Goal: Book appointment/travel/reservation

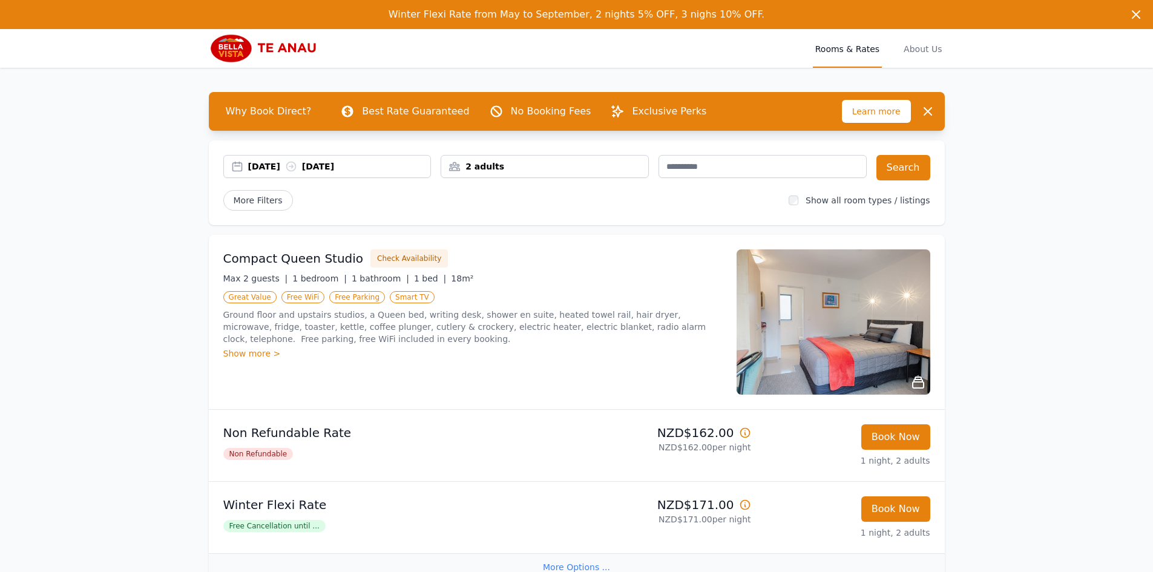
click at [342, 166] on div "[DATE] [DATE]" at bounding box center [339, 166] width 183 height 12
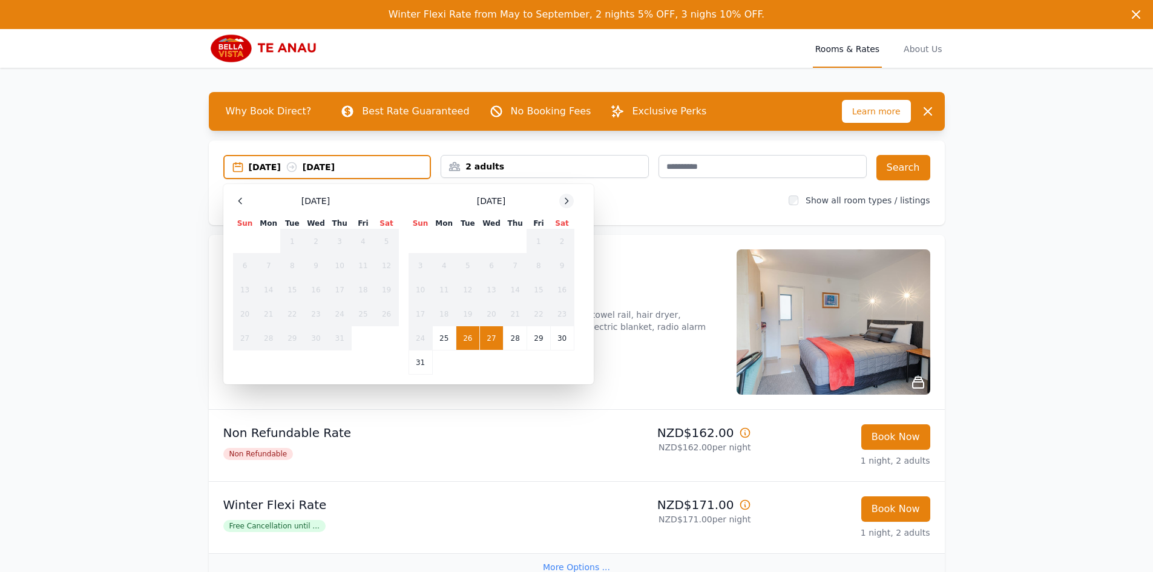
click at [565, 203] on icon at bounding box center [567, 201] width 10 height 10
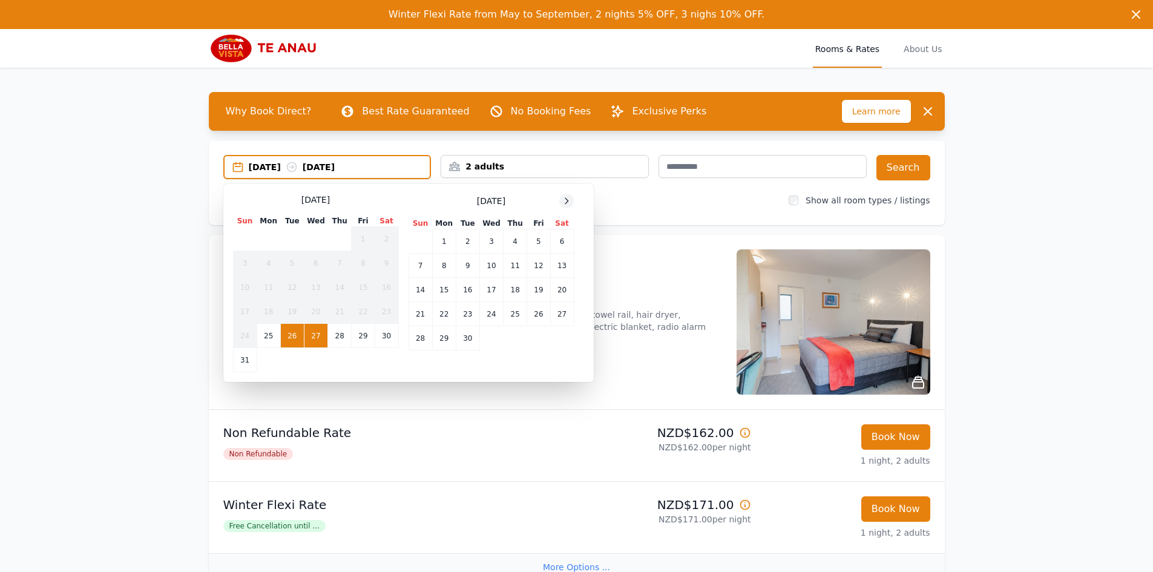
click at [565, 203] on icon at bounding box center [567, 201] width 10 height 10
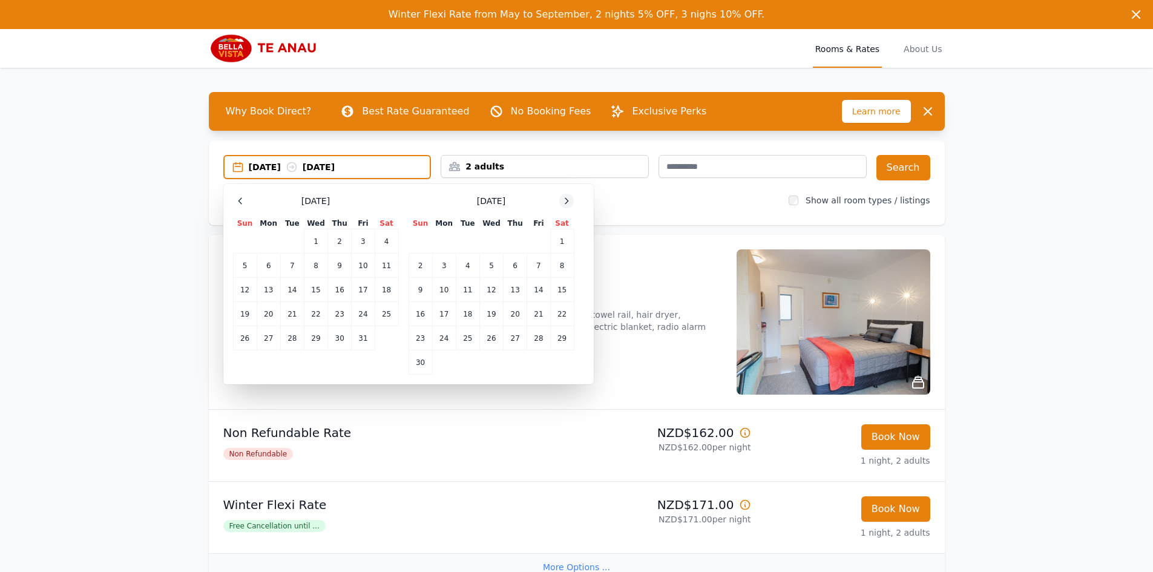
click at [565, 203] on icon at bounding box center [567, 201] width 10 height 10
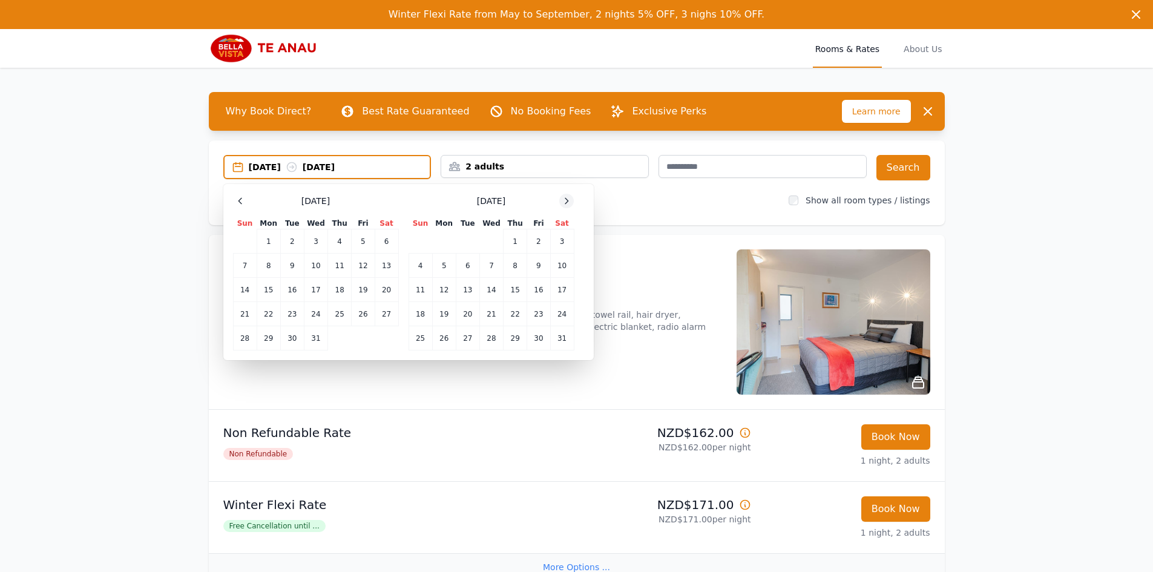
click at [565, 203] on icon at bounding box center [567, 201] width 10 height 10
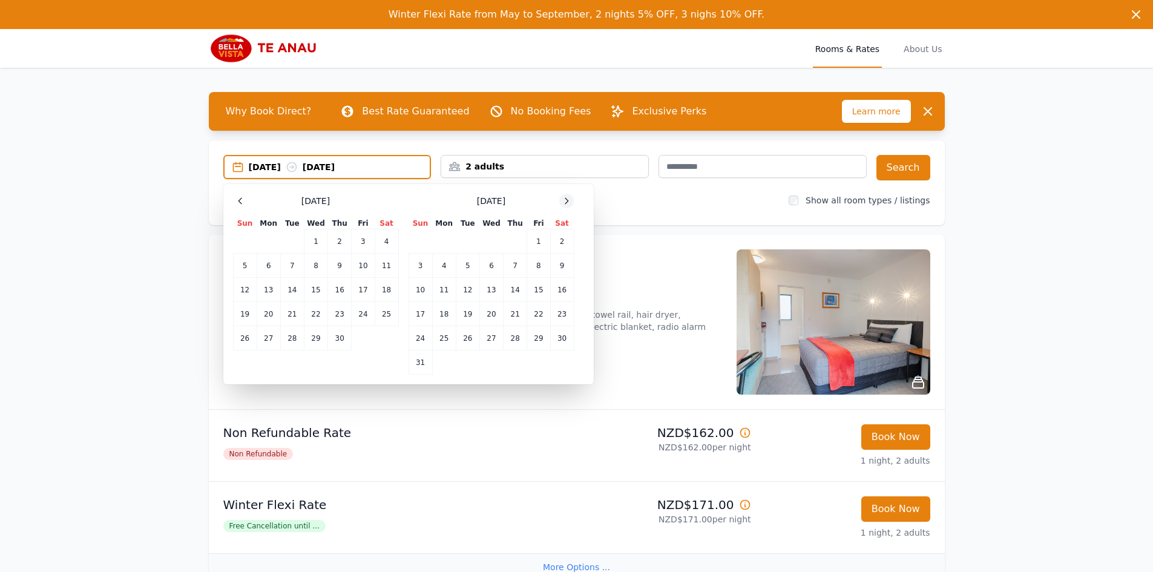
click at [565, 203] on icon at bounding box center [567, 201] width 10 height 10
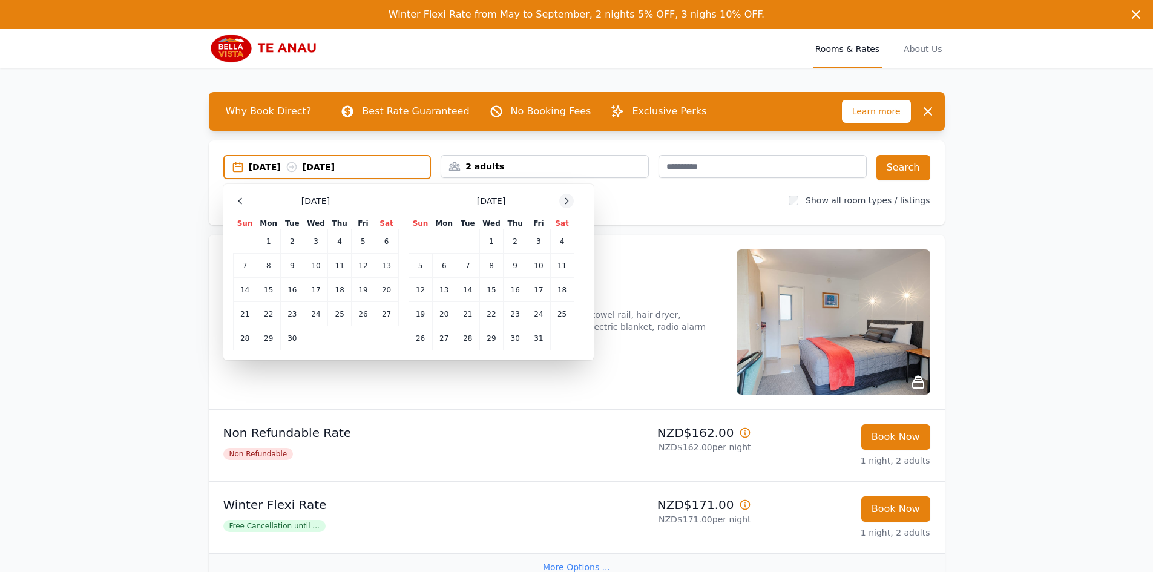
click at [565, 203] on icon at bounding box center [567, 201] width 10 height 10
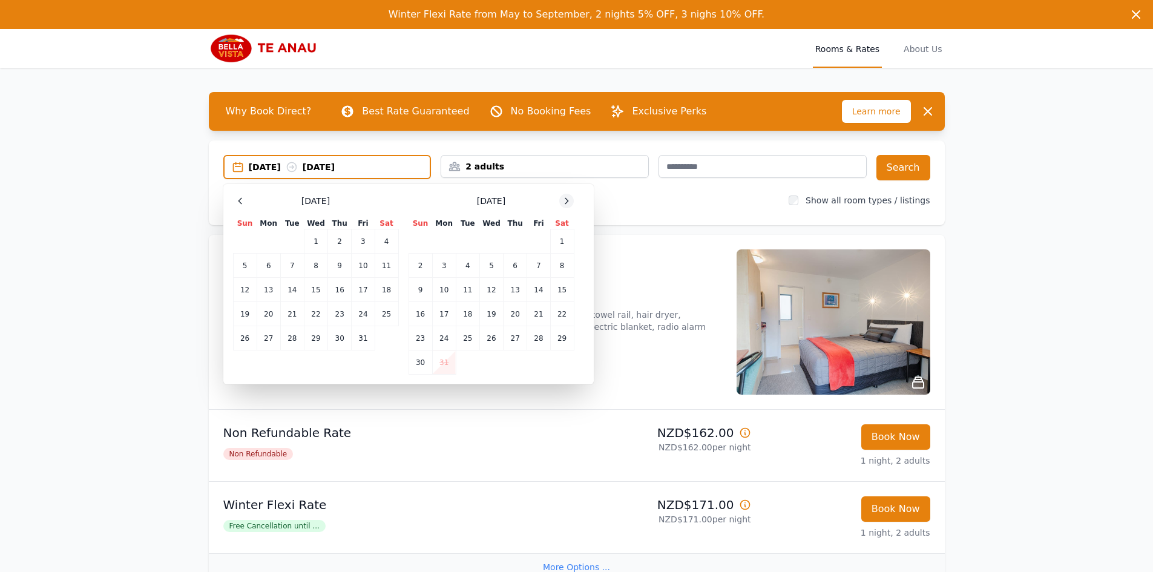
click at [565, 203] on icon at bounding box center [567, 201] width 10 height 10
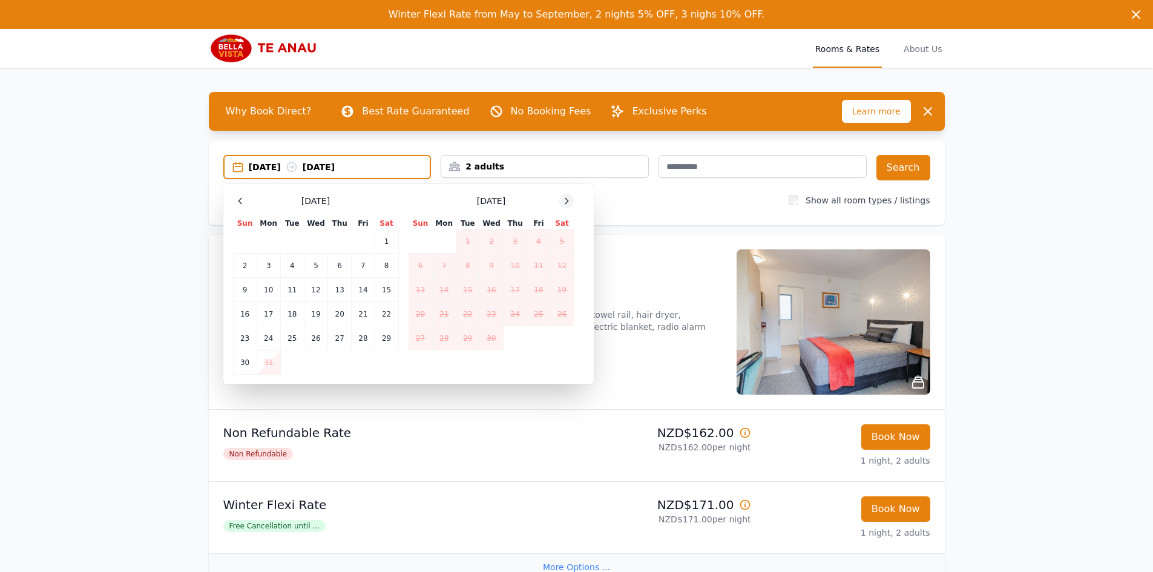
click at [565, 203] on icon at bounding box center [567, 201] width 10 height 10
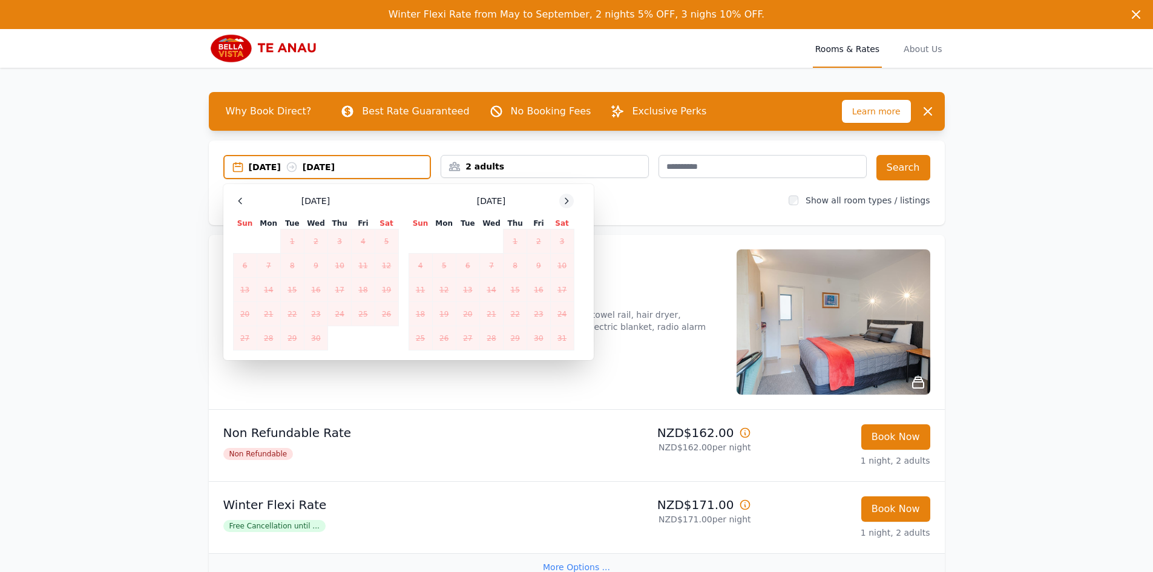
click at [565, 203] on icon at bounding box center [567, 201] width 10 height 10
